Goal: Information Seeking & Learning: Learn about a topic

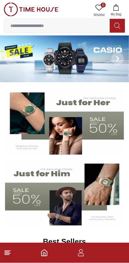
click at [10, 254] on icon at bounding box center [8, 254] width 8 height 8
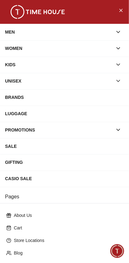
click at [8, 149] on div "SALE" at bounding box center [64, 146] width 119 height 11
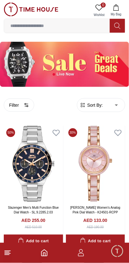
click at [14, 108] on button "Filter" at bounding box center [19, 105] width 30 height 13
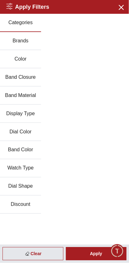
click at [15, 40] on button "Brands" at bounding box center [20, 41] width 41 height 18
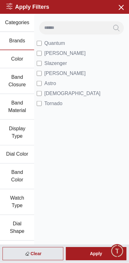
click at [95, 256] on div "Apply" at bounding box center [96, 254] width 61 height 13
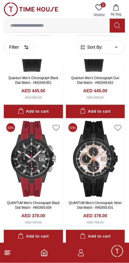
scroll to position [130, 0]
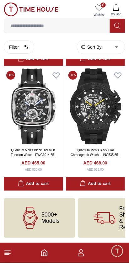
scroll to position [1813, 0]
click at [8, 255] on line at bounding box center [7, 255] width 4 height 0
